Goal: Transaction & Acquisition: Purchase product/service

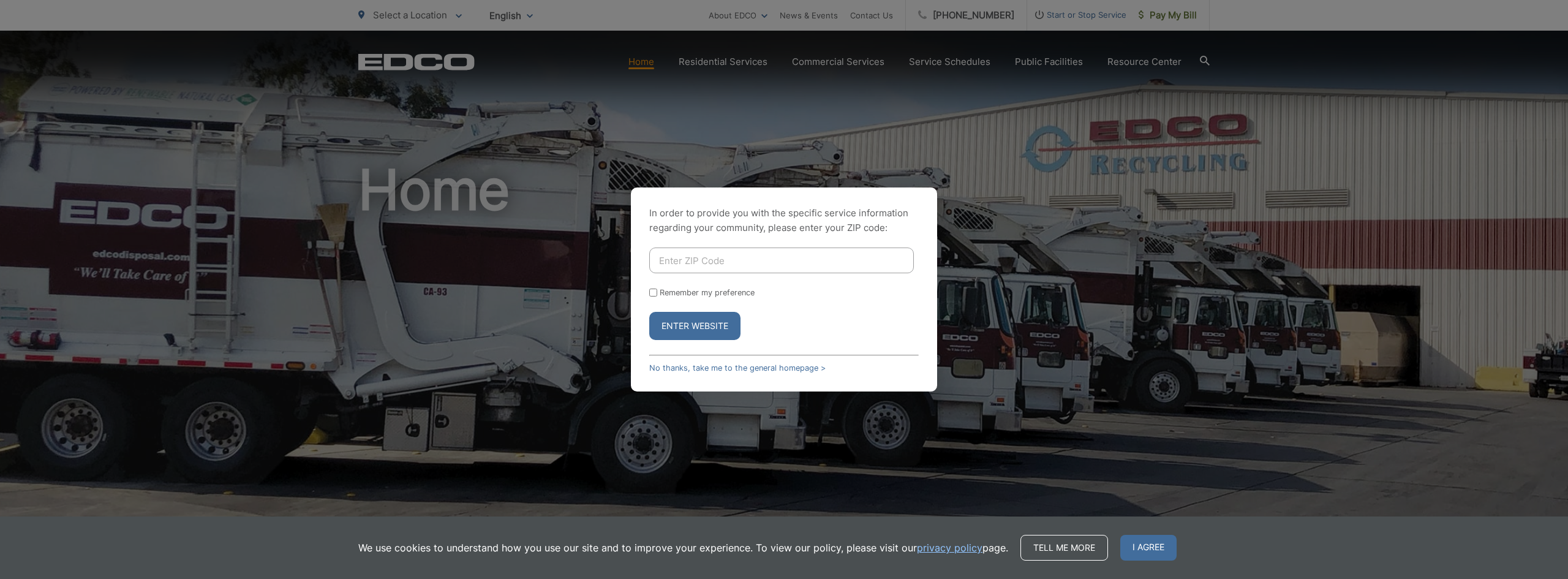
click at [705, 266] on input "Enter ZIP Code" at bounding box center [781, 260] width 264 height 26
type input "92024"
click at [649, 312] on button "Enter Website" at bounding box center [695, 326] width 91 height 29
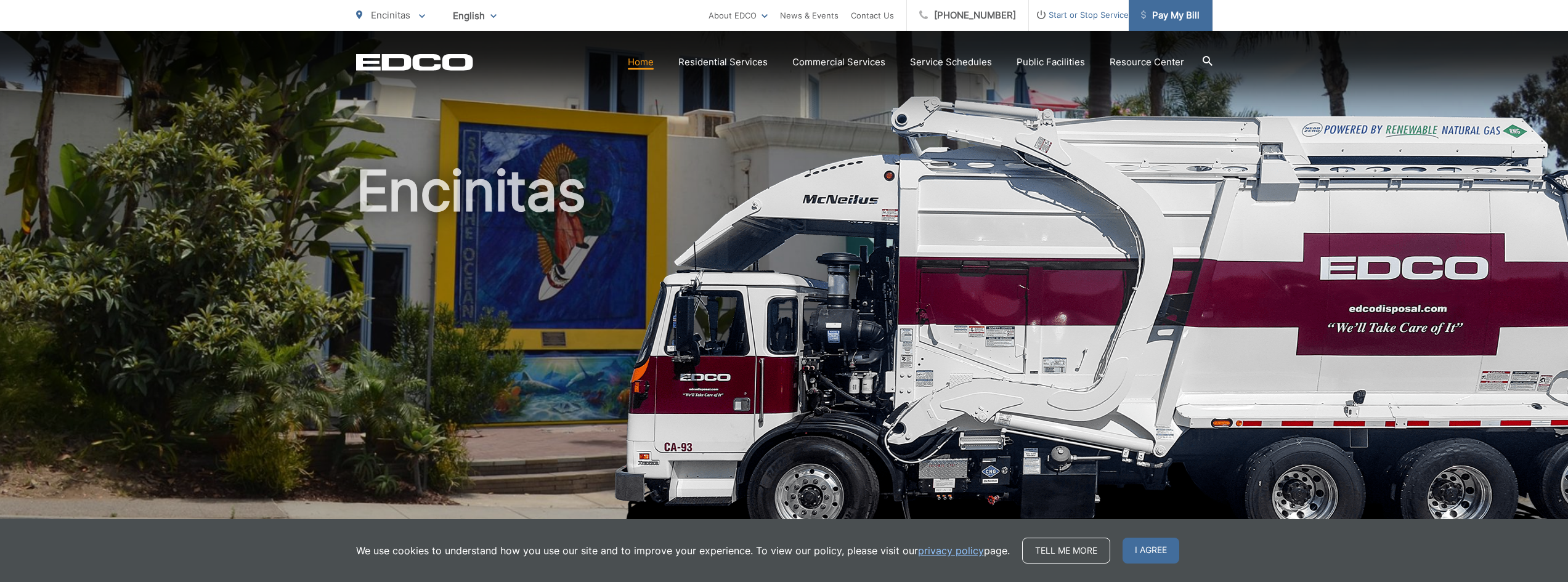
click at [1169, 9] on span "Pay My Bill" at bounding box center [1169, 15] width 58 height 14
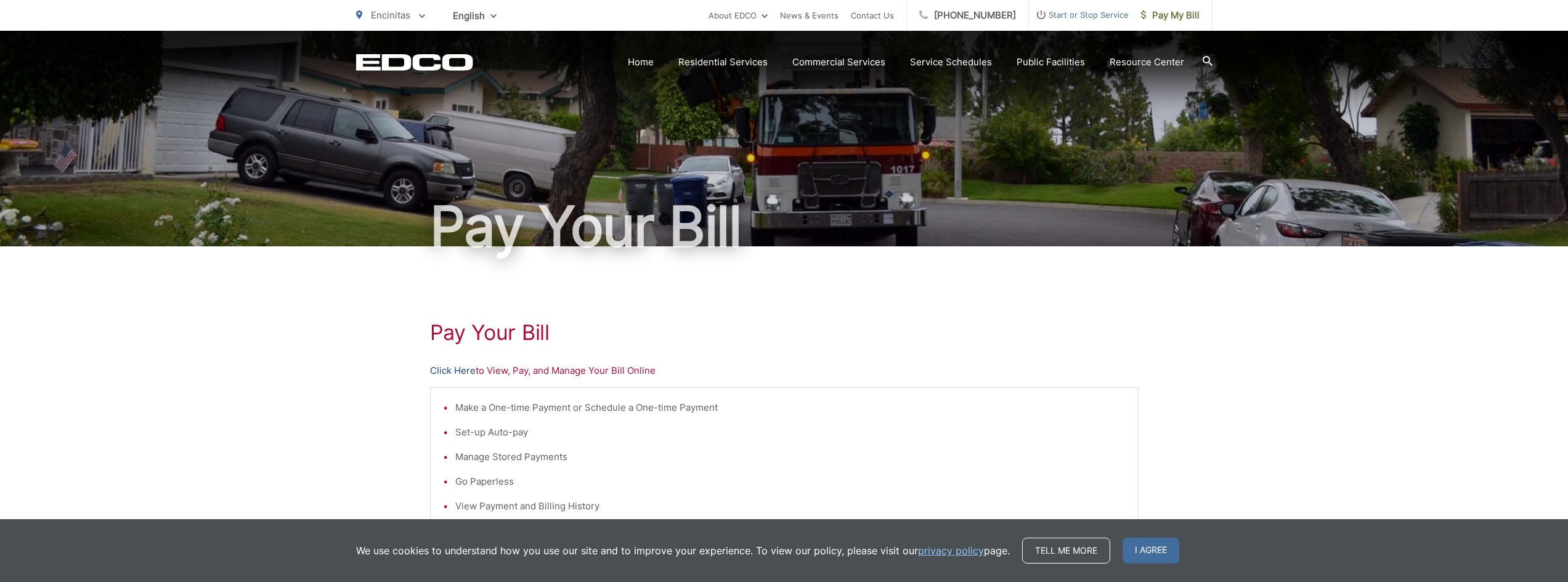
click at [456, 366] on link "Click Here" at bounding box center [453, 371] width 46 height 14
